Goal: Feedback & Contribution: Submit feedback/report problem

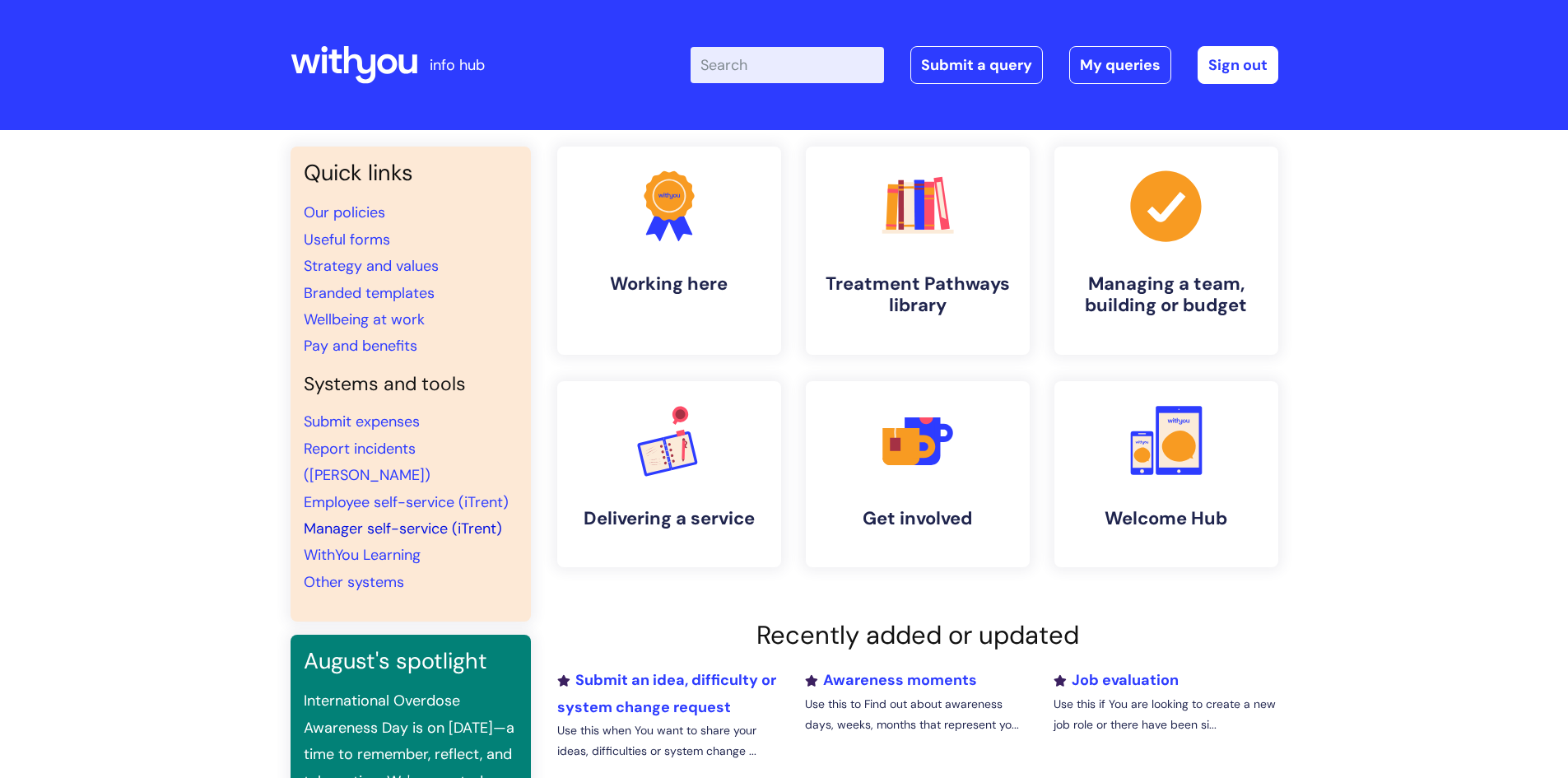
click at [408, 518] on link "Manager self-service (iTrent)" at bounding box center [403, 528] width 199 height 20
click at [376, 518] on link "Manager self-service (iTrent)" at bounding box center [403, 528] width 199 height 20
click at [400, 545] on link "WithYou Learning" at bounding box center [362, 555] width 117 height 20
click at [970, 70] on link "Submit a query" at bounding box center [977, 65] width 133 height 38
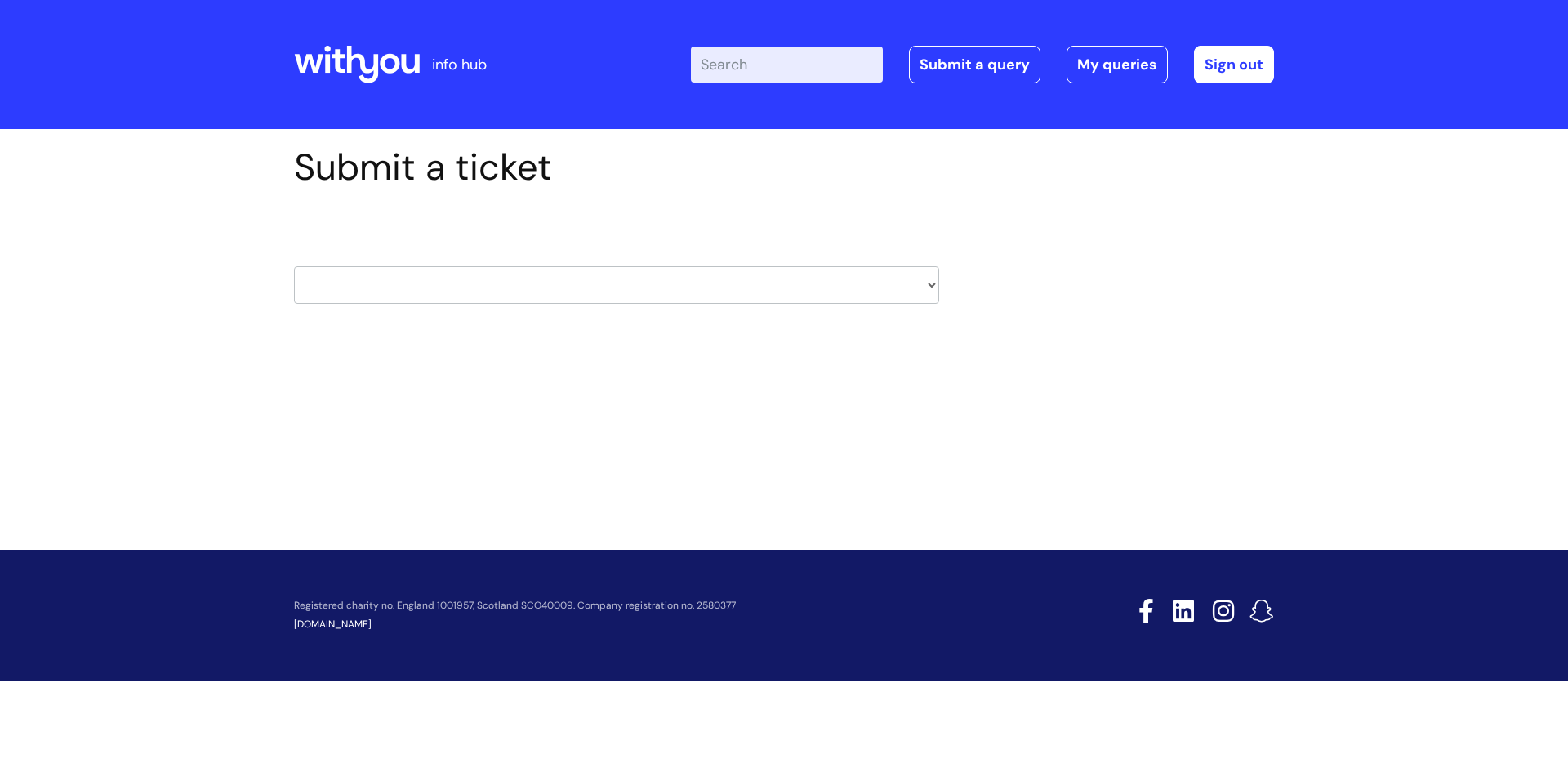
click at [651, 283] on select "HR / People IT and Support Clinical Drug Alerts Finance Accounts Data Support T…" at bounding box center [617, 285] width 645 height 37
select select "learning_and_development"
click at [294, 267] on select "HR / People IT and Support Clinical Drug Alerts Finance Accounts Data Support T…" at bounding box center [617, 285] width 645 height 37
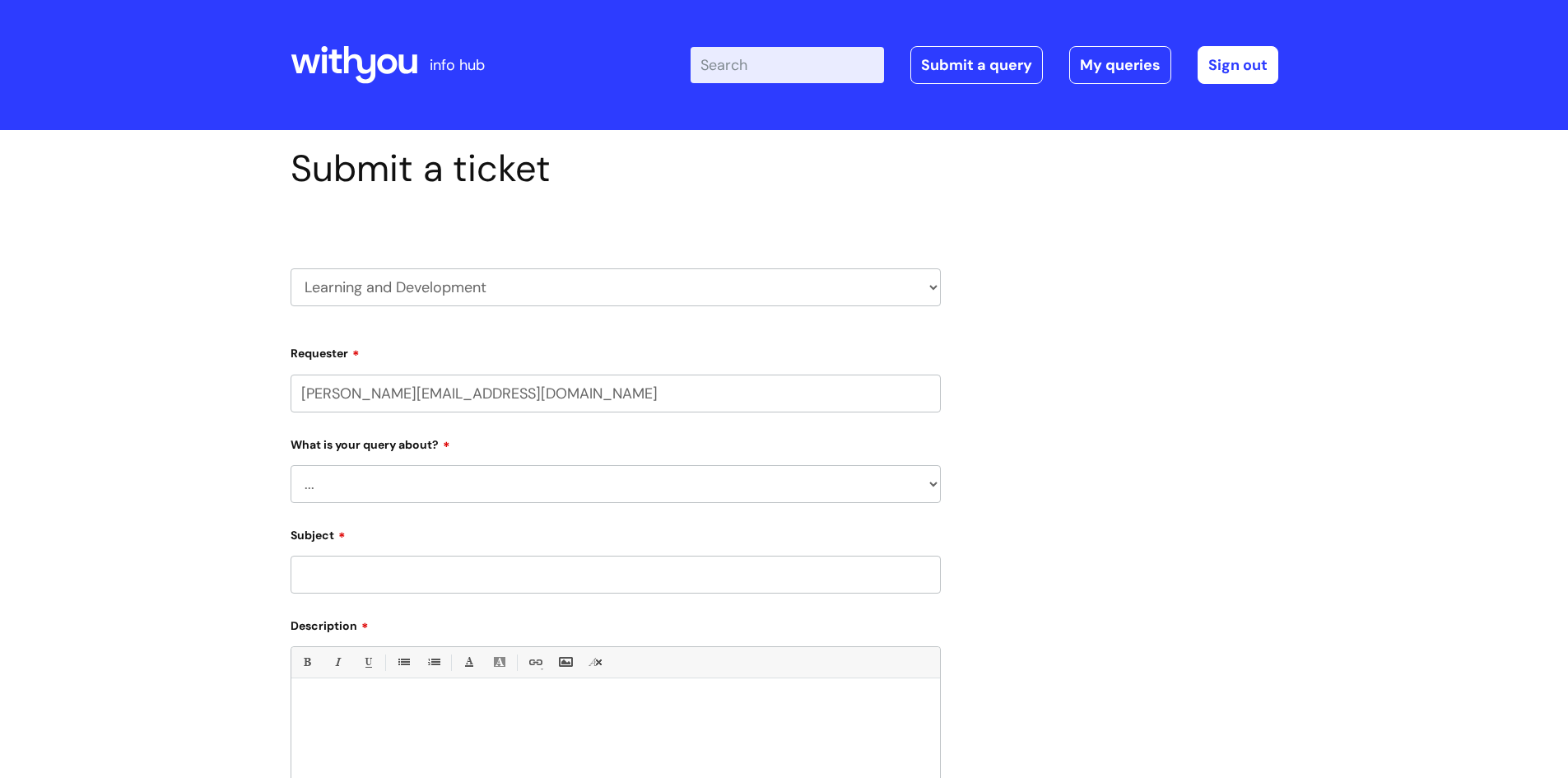
select select "80004157199"
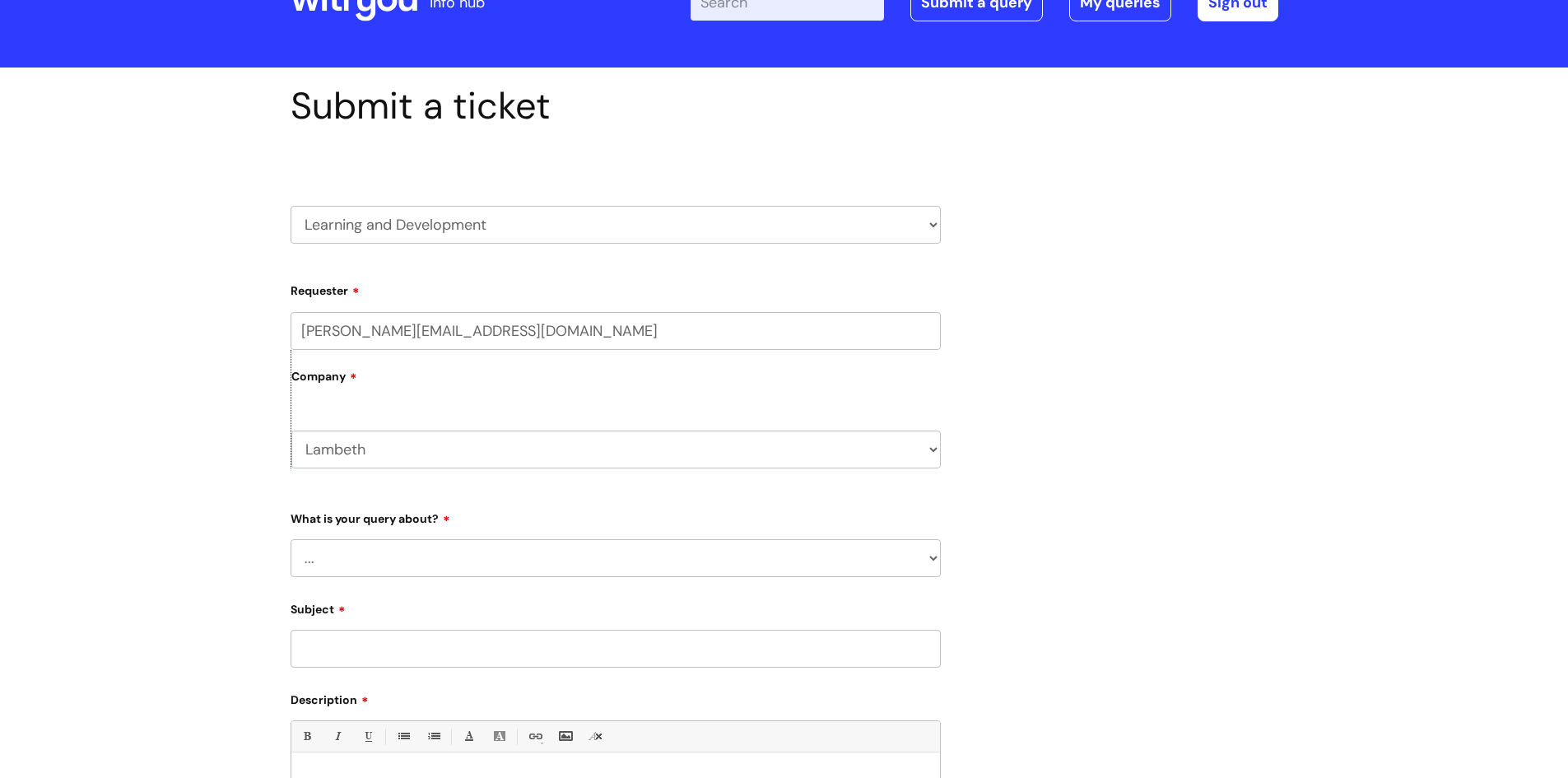
scroll to position [247, 0]
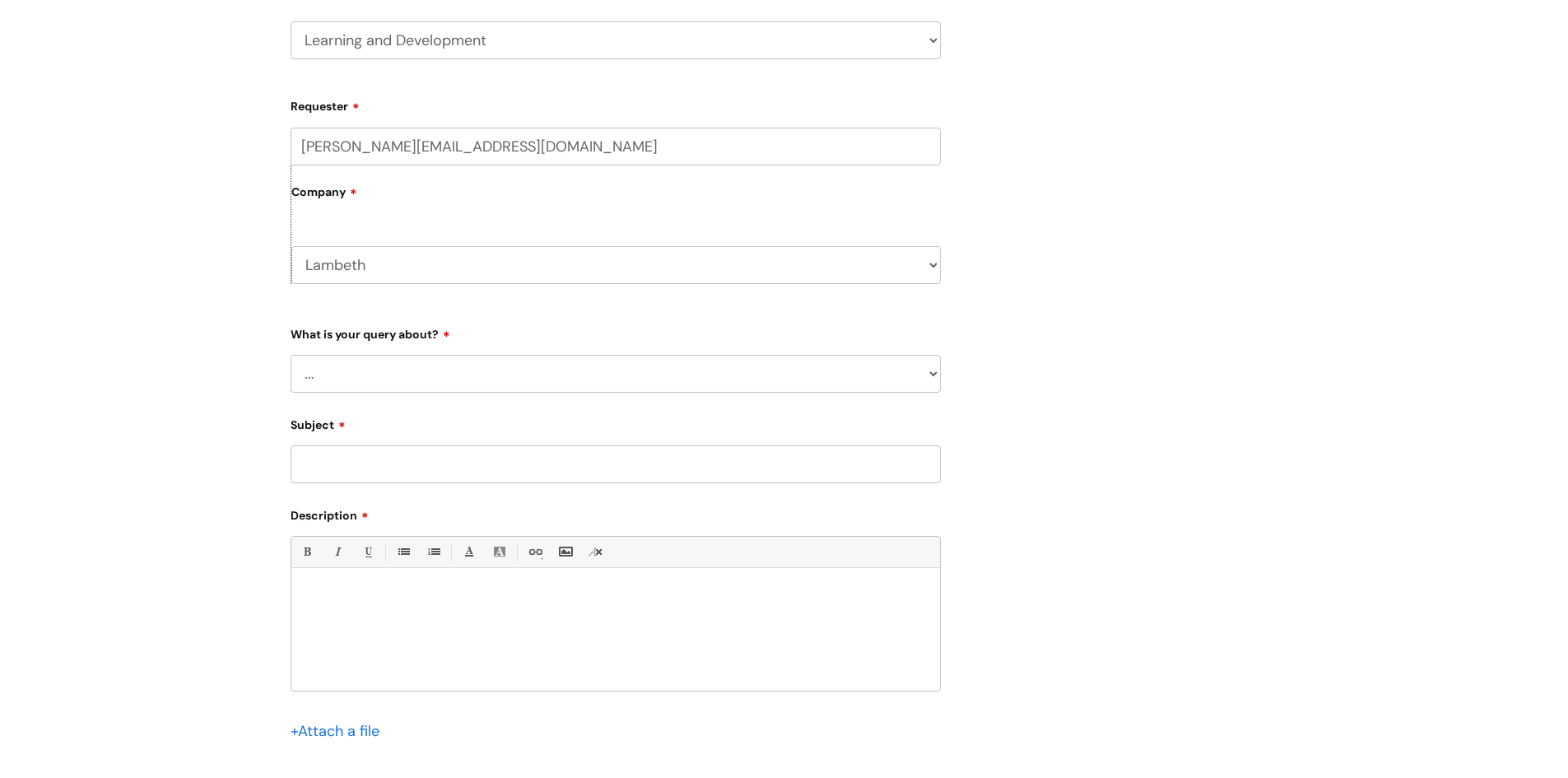
click at [467, 373] on select "... Question about a training course or session booking Ask about apprenticeshi…" at bounding box center [616, 374] width 651 height 38
select select "Something else / not listed here"
click at [290, 355] on select "... Question about a training course or session booking Ask about apprenticeshi…" at bounding box center [616, 374] width 651 height 38
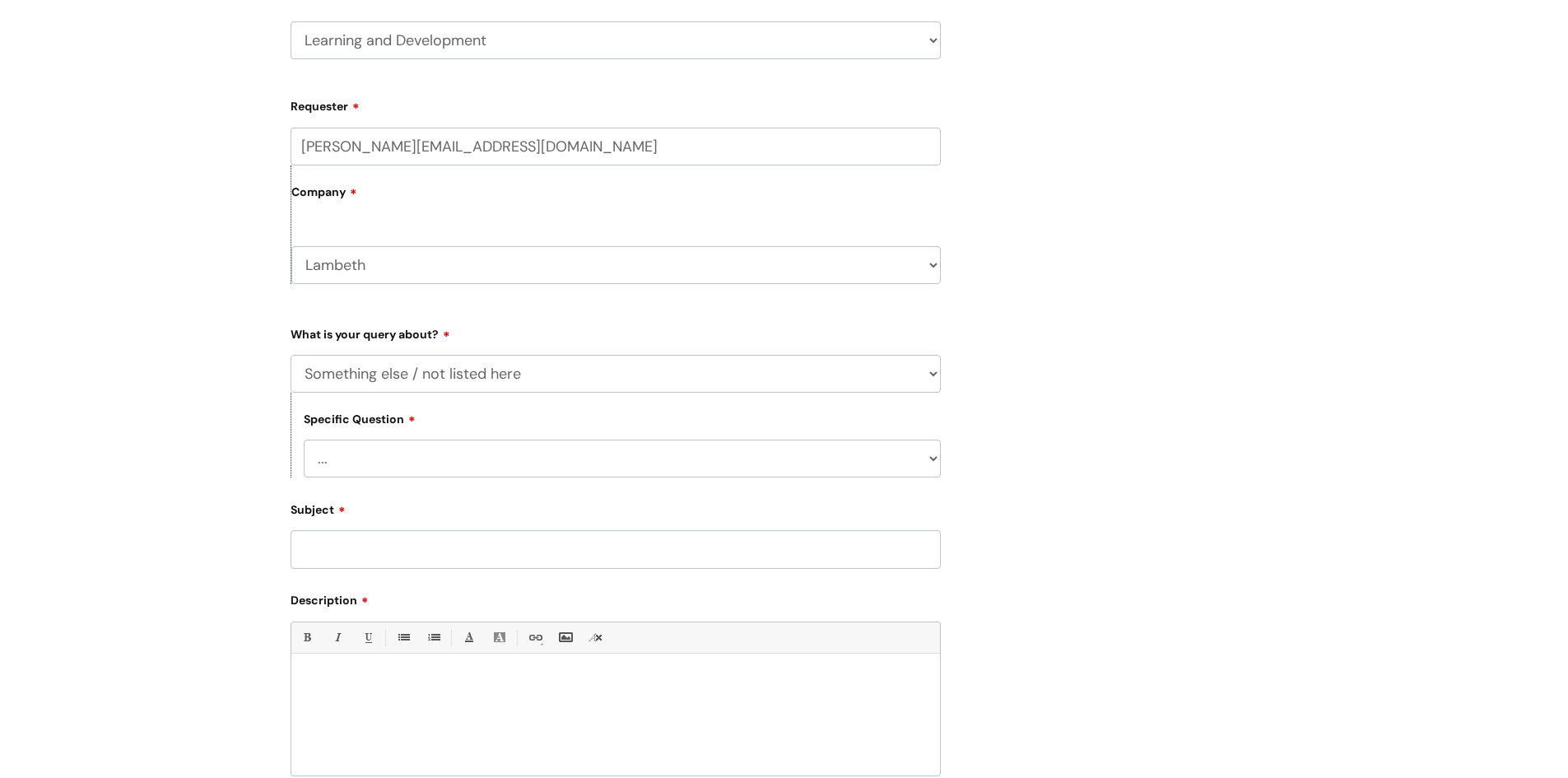
click at [398, 464] on select "... Other" at bounding box center [622, 458] width 637 height 38
select select "Other"
click at [304, 439] on select "... Other" at bounding box center [622, 458] width 637 height 38
click at [368, 549] on input "Subject" at bounding box center [616, 549] width 651 height 38
type input "How to access an approved course."
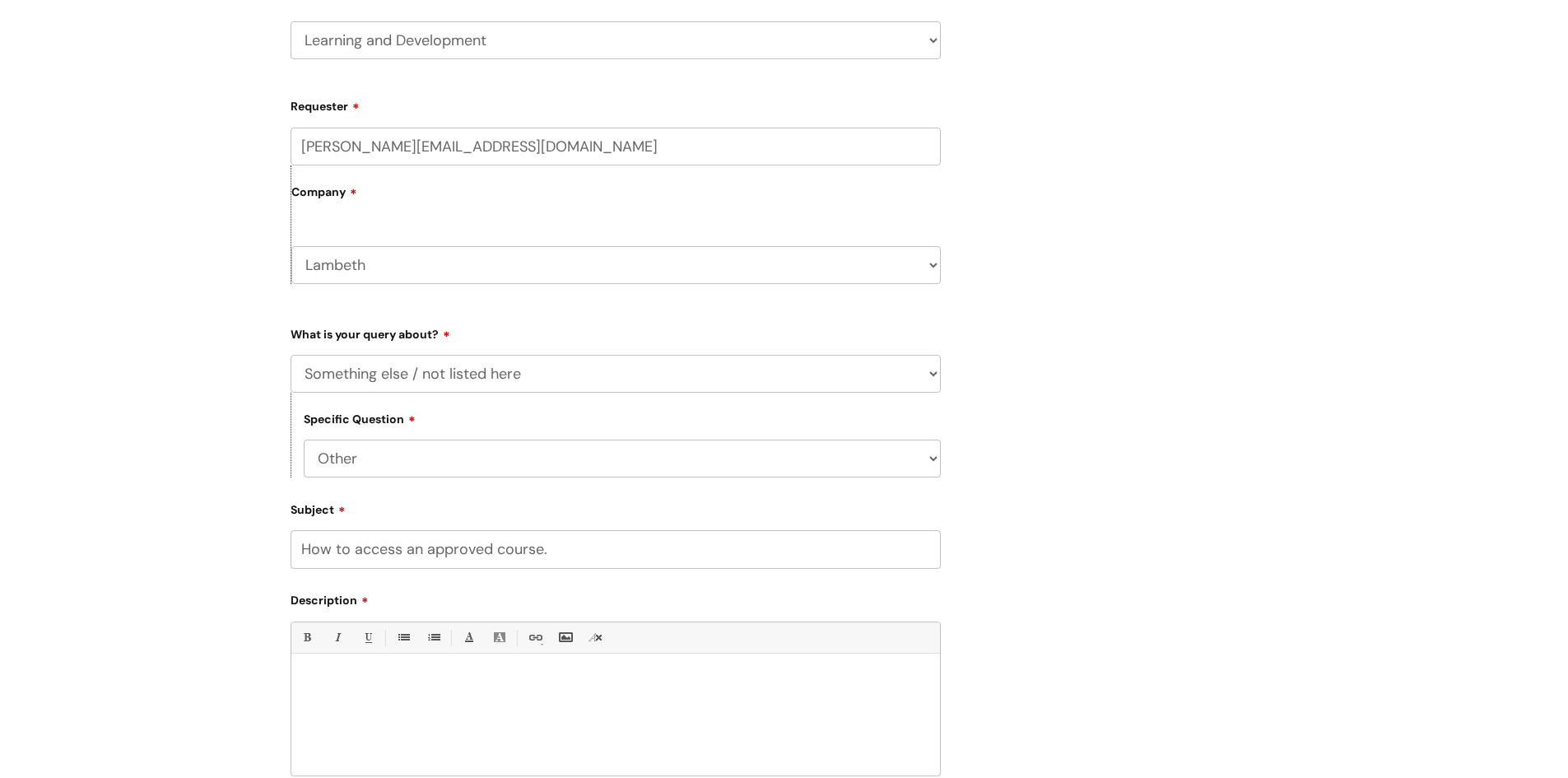
click at [358, 668] on div at bounding box center [616, 719] width 649 height 113
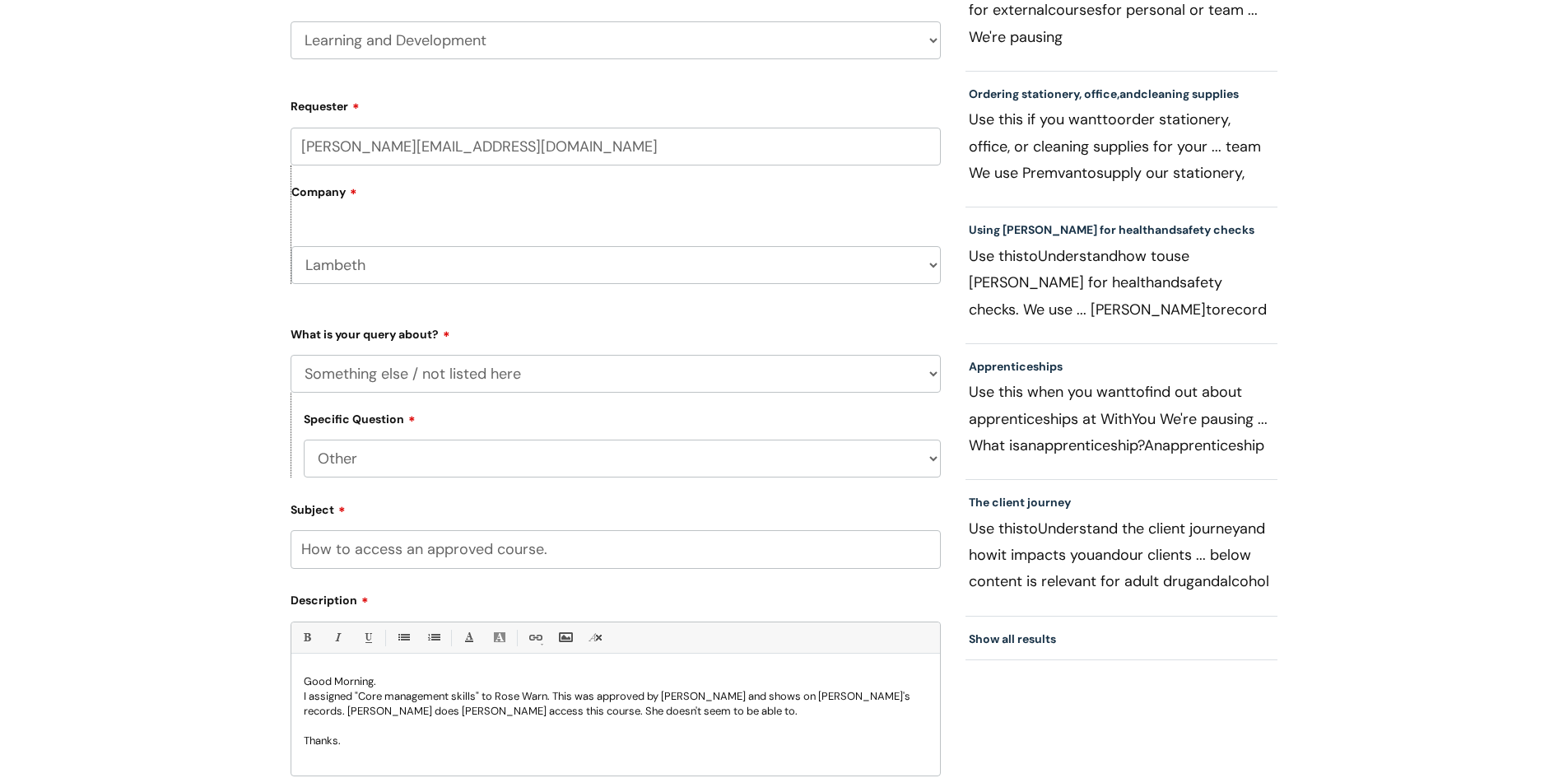
click at [428, 711] on p "I assigned "Core management skills" to Rose Warn. This was approved by Gaynor a…" at bounding box center [616, 703] width 625 height 30
click at [425, 715] on p "I assigned "Core management skills" to Rose Warn. This was approved by Gaynor a…" at bounding box center [616, 703] width 625 height 30
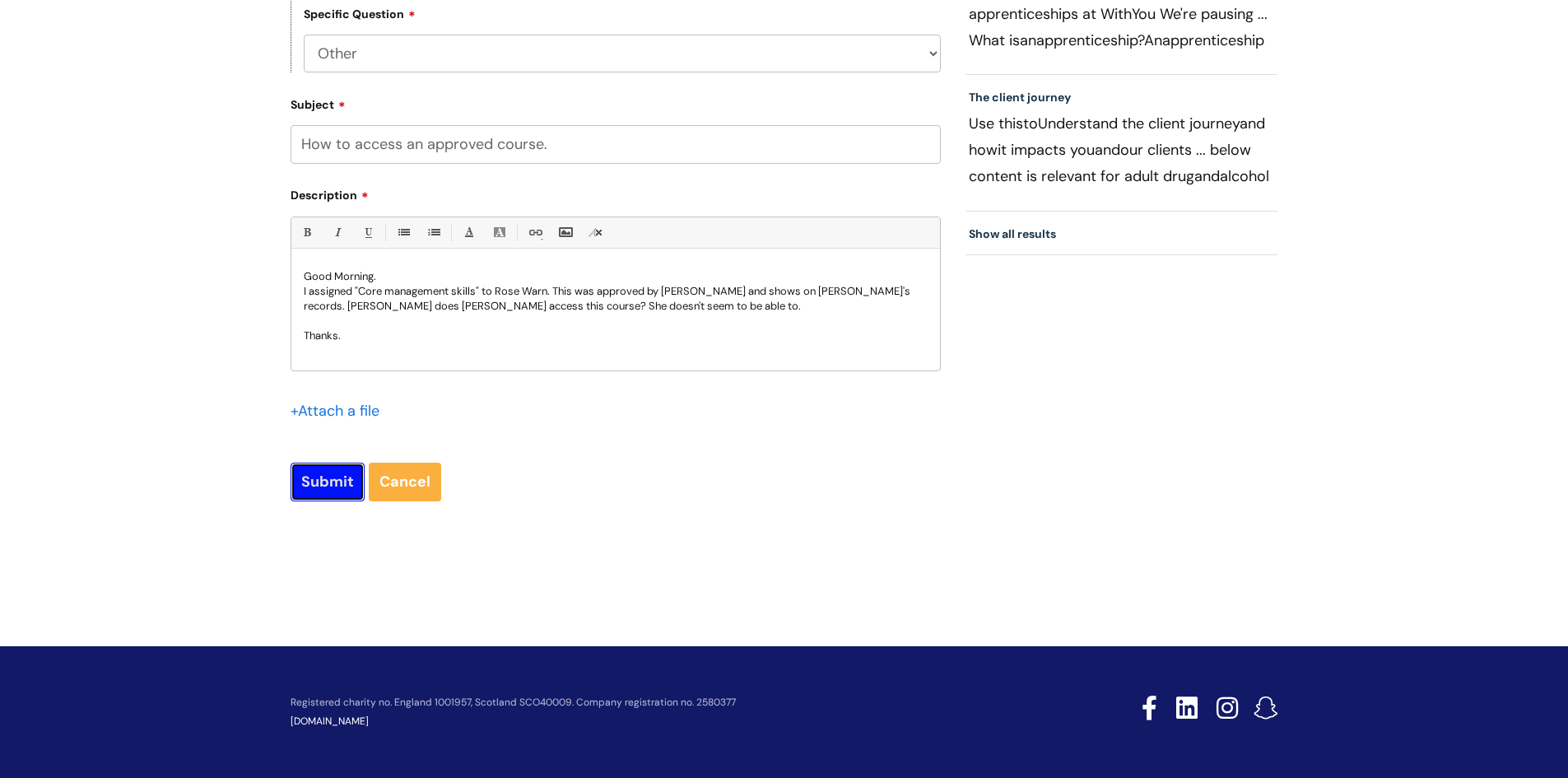
click at [329, 477] on input "Submit" at bounding box center [327, 482] width 74 height 38
type input "Please Wait..."
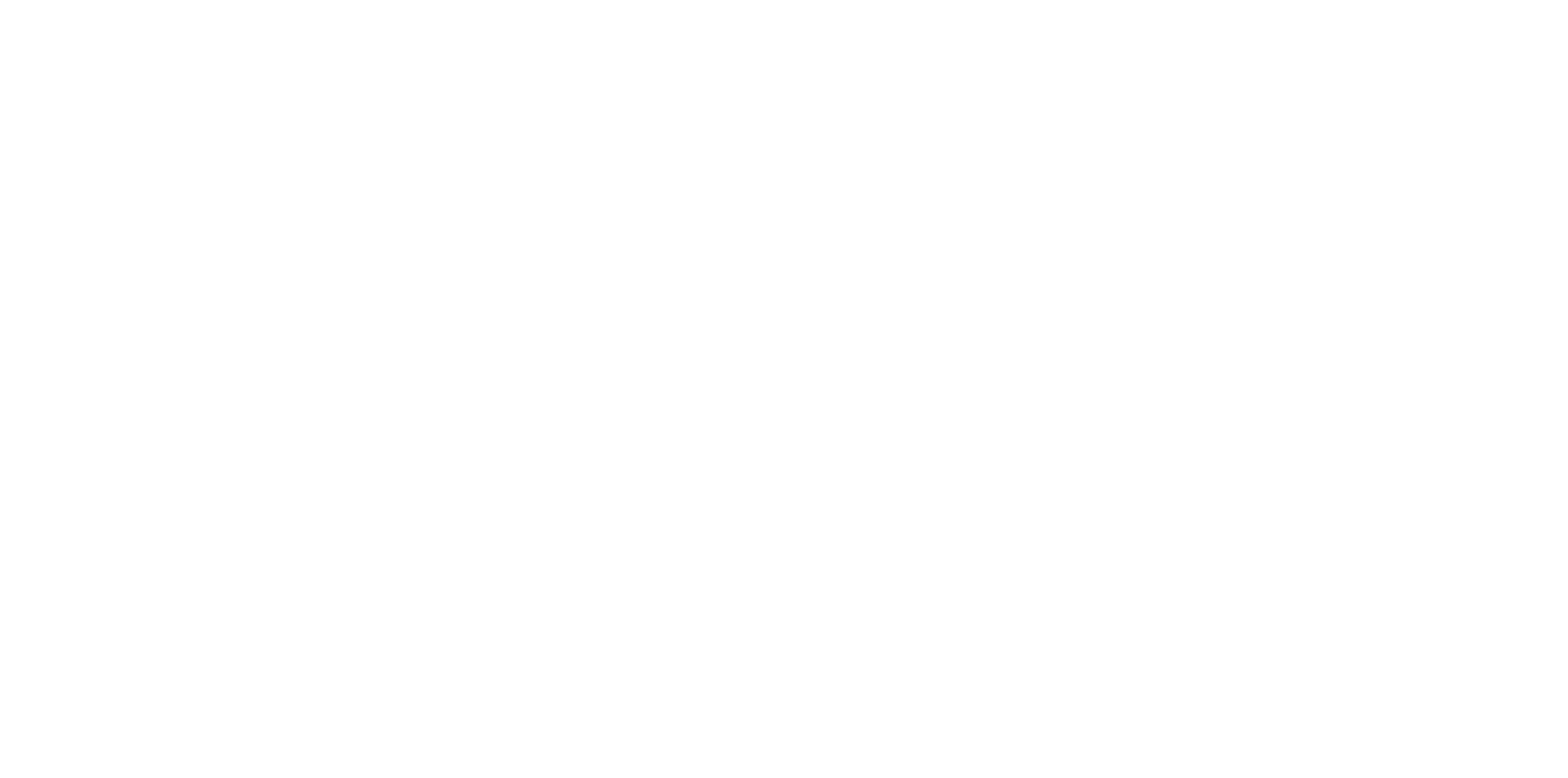
select select "Something else / not listed here"
select select "Other"
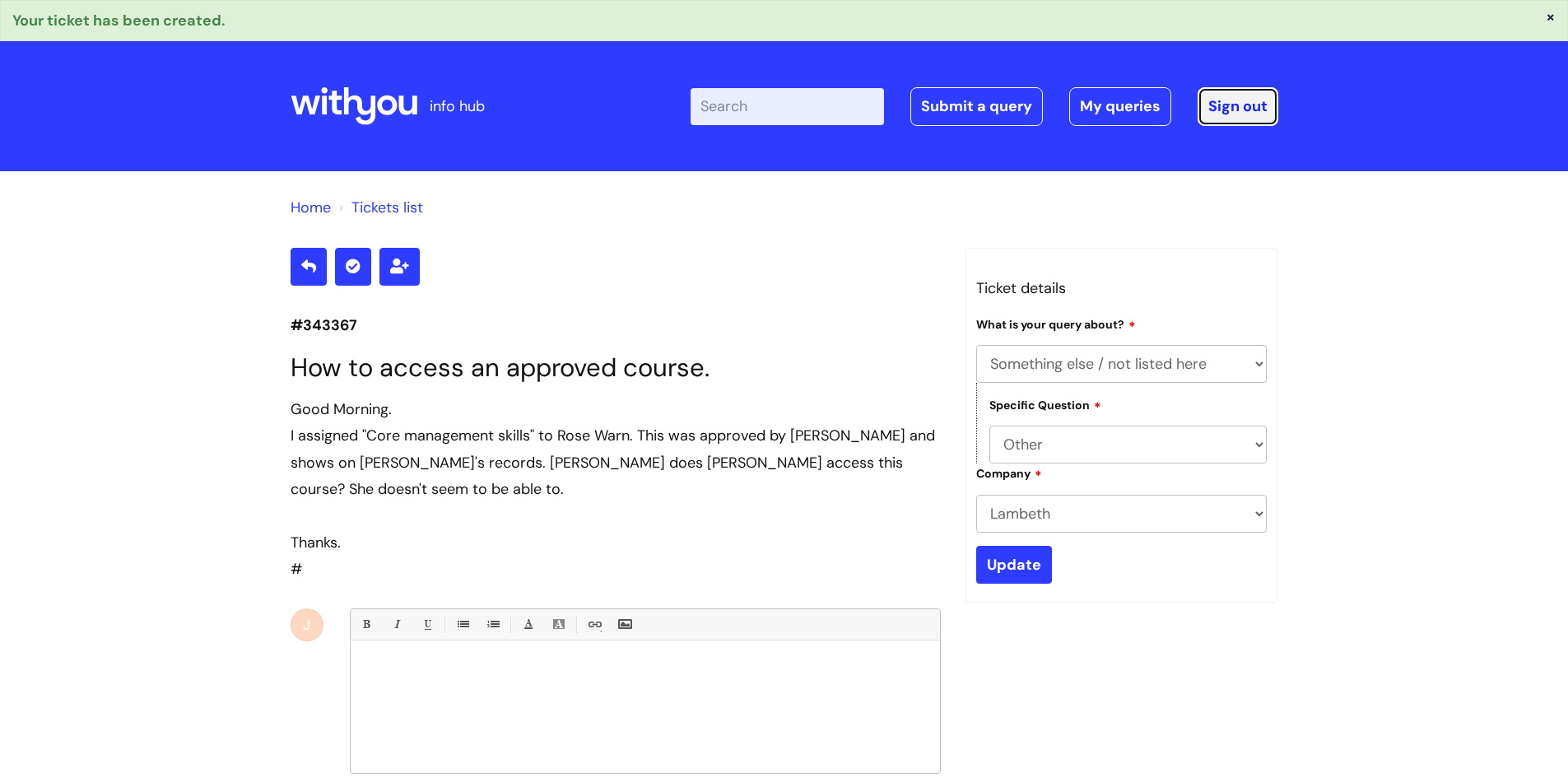
click at [1228, 103] on link "Sign out" at bounding box center [1238, 106] width 81 height 38
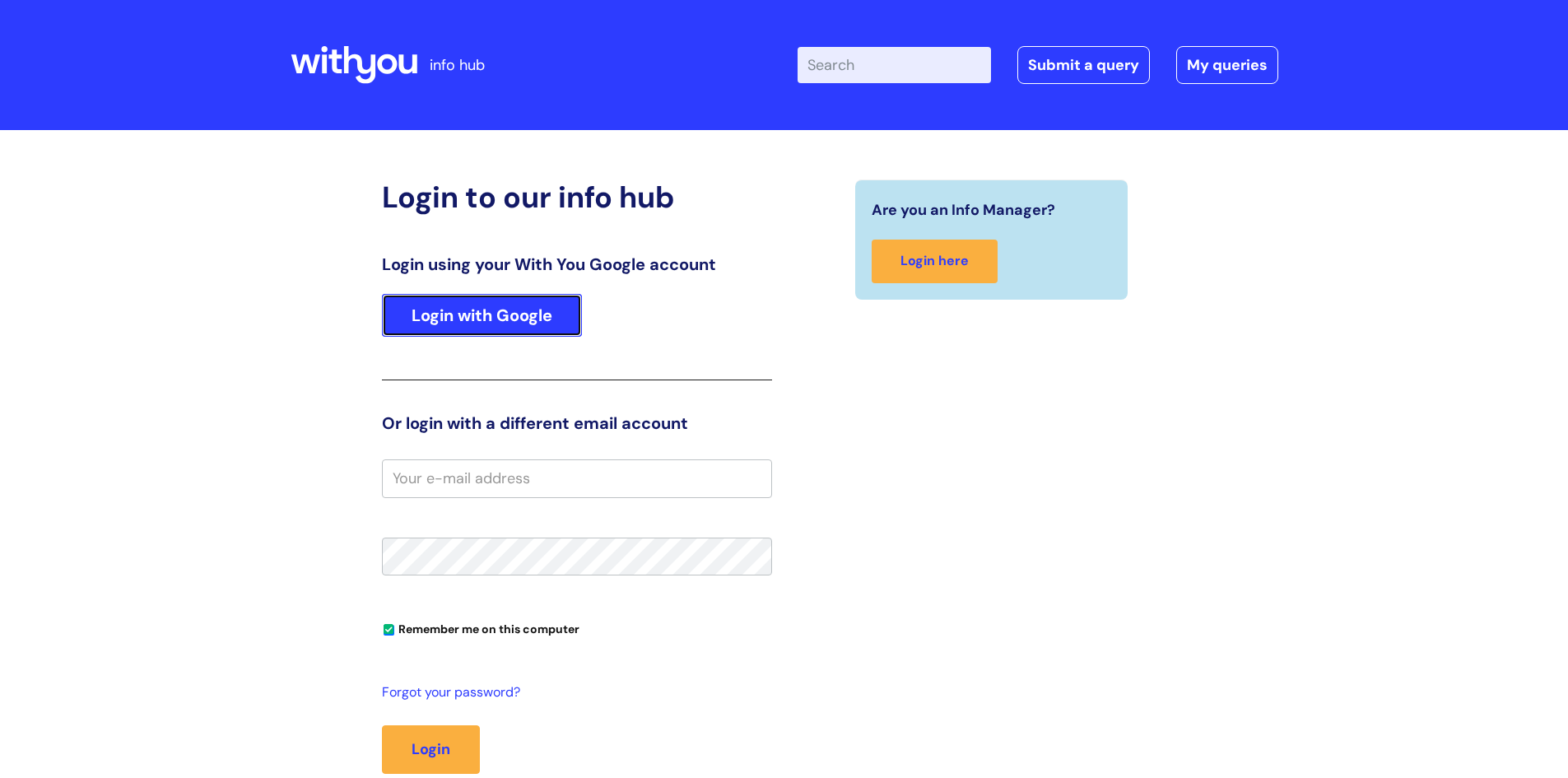
click at [506, 325] on link "Login with Google" at bounding box center [482, 315] width 200 height 43
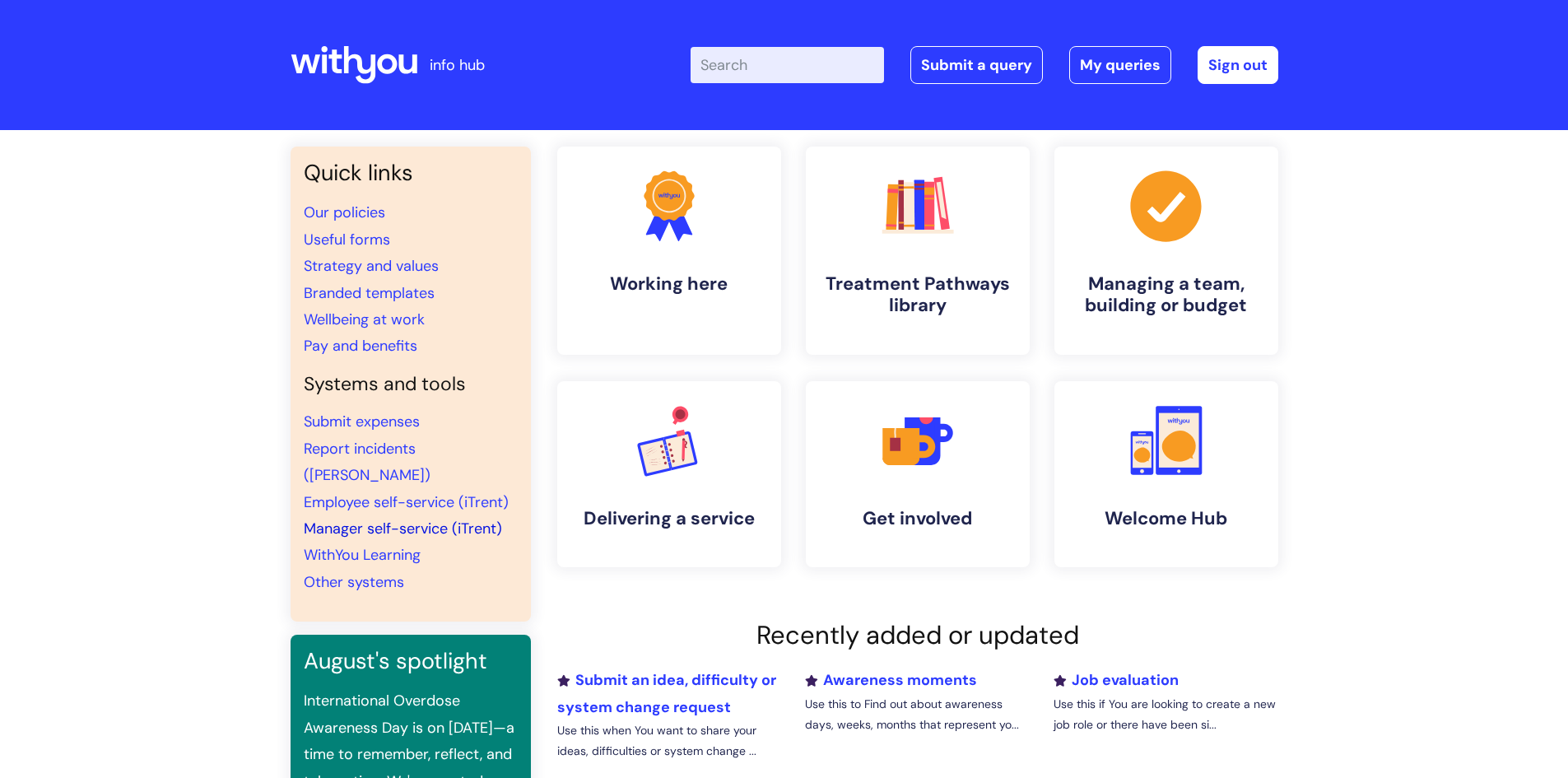
click at [388, 518] on link "Manager self-service (iTrent)" at bounding box center [403, 528] width 199 height 20
click at [774, 66] on input "Enter your search term here..." at bounding box center [787, 65] width 193 height 36
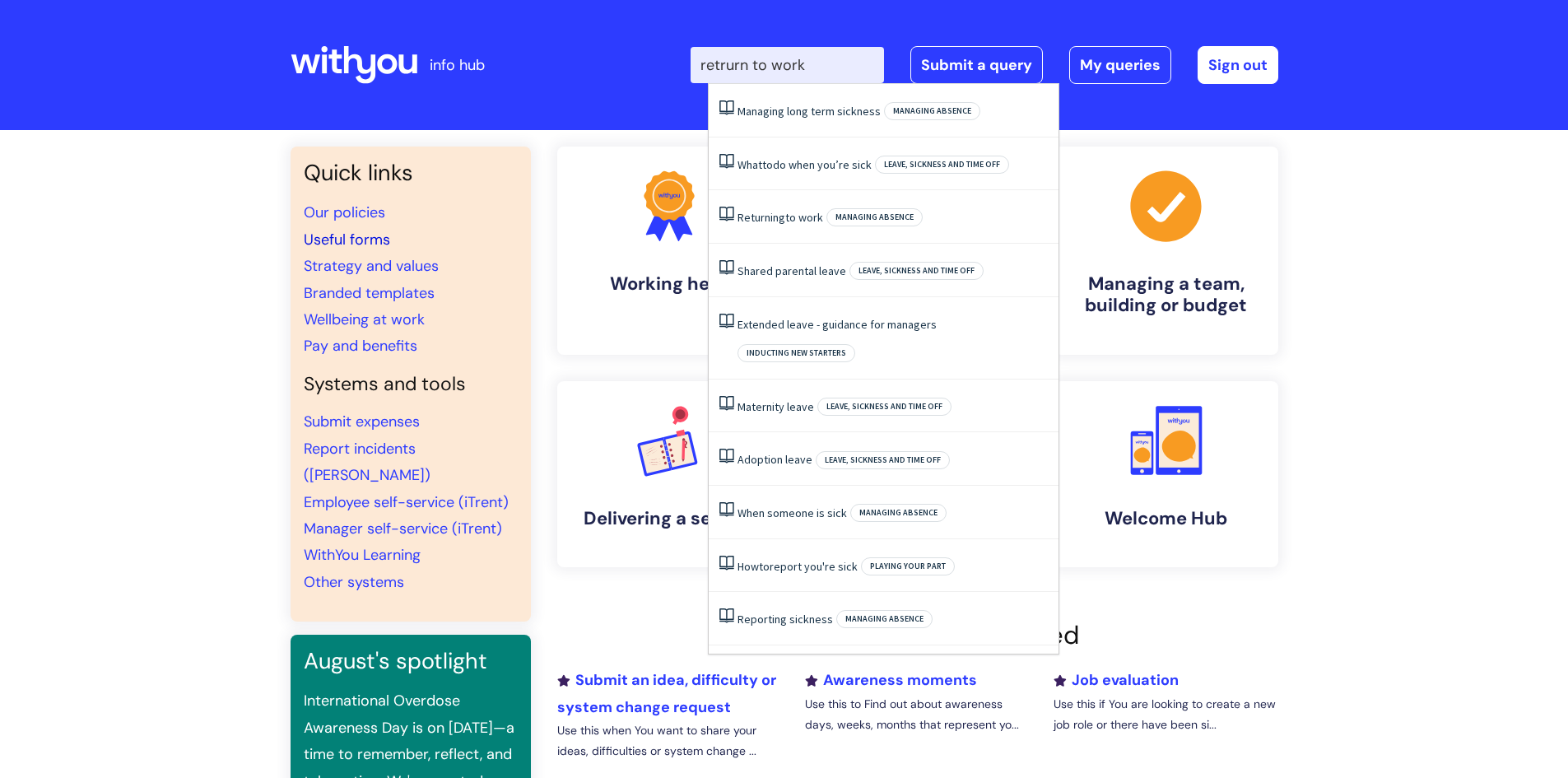
type input "retrurn to work"
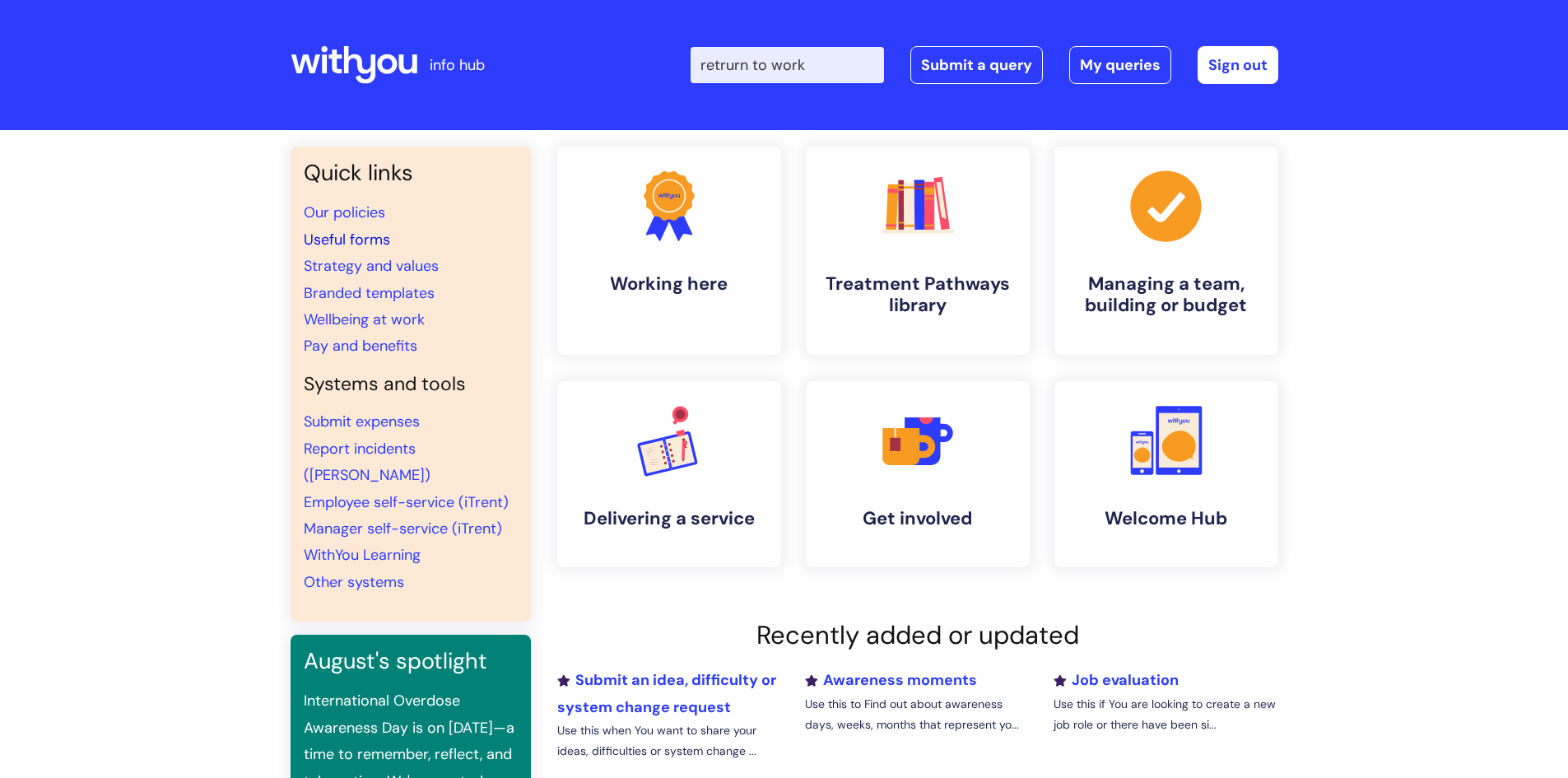
click at [336, 241] on link "Useful forms" at bounding box center [347, 240] width 86 height 20
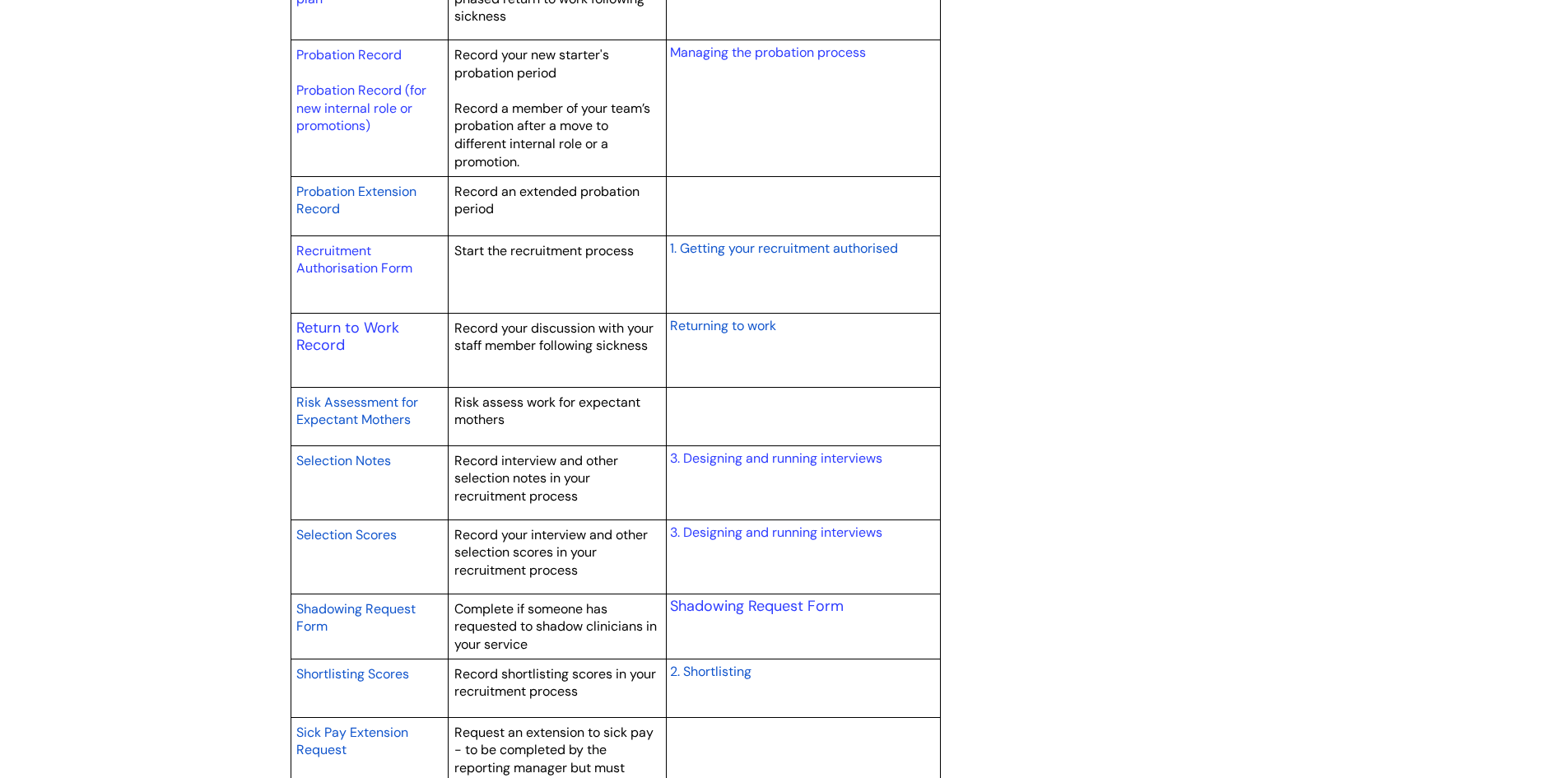
scroll to position [2387, 0]
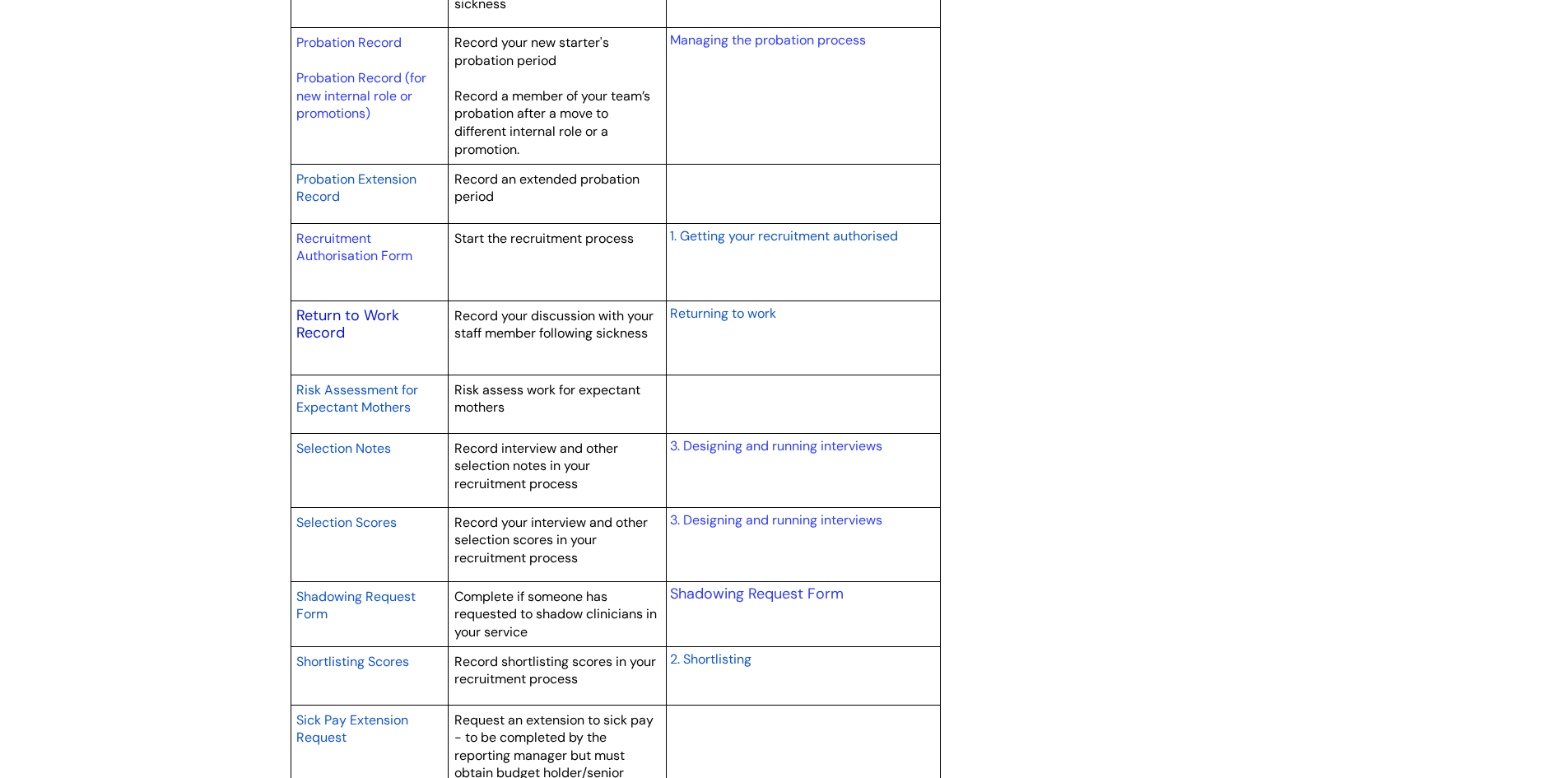
click at [332, 330] on link "Return to Work Record" at bounding box center [348, 324] width 103 height 38
